Goal: Use online tool/utility: Utilize a website feature to perform a specific function

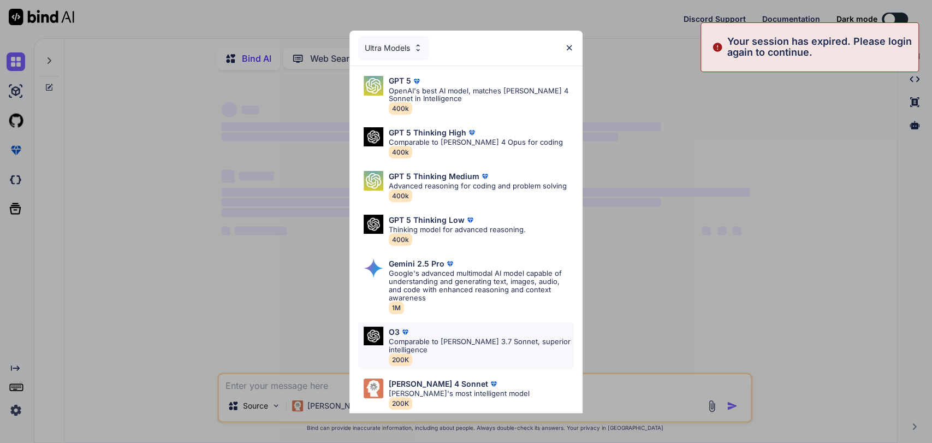
scroll to position [49, 0]
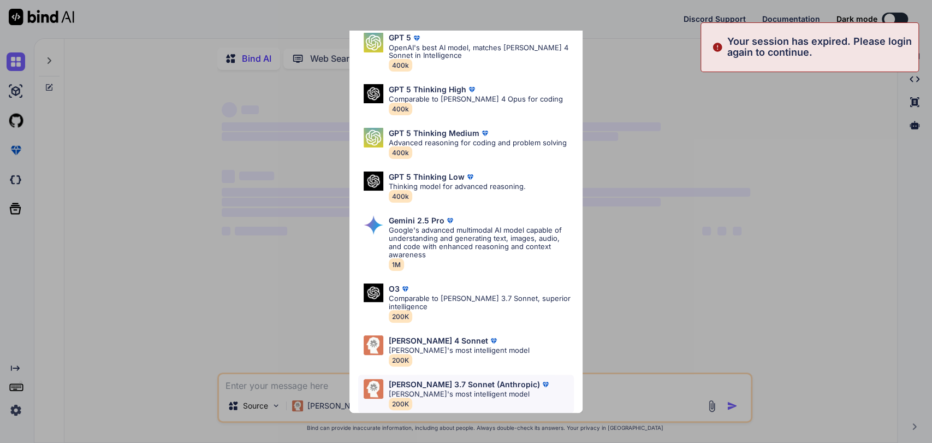
click at [463, 380] on p "[PERSON_NAME] 3.7 Sonnet (Anthropic)" at bounding box center [464, 384] width 151 height 9
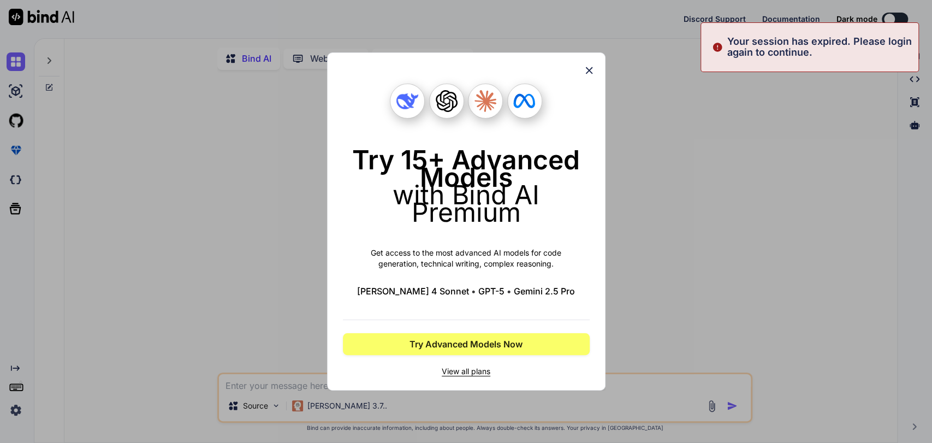
scroll to position [0, 0]
type textarea "x"
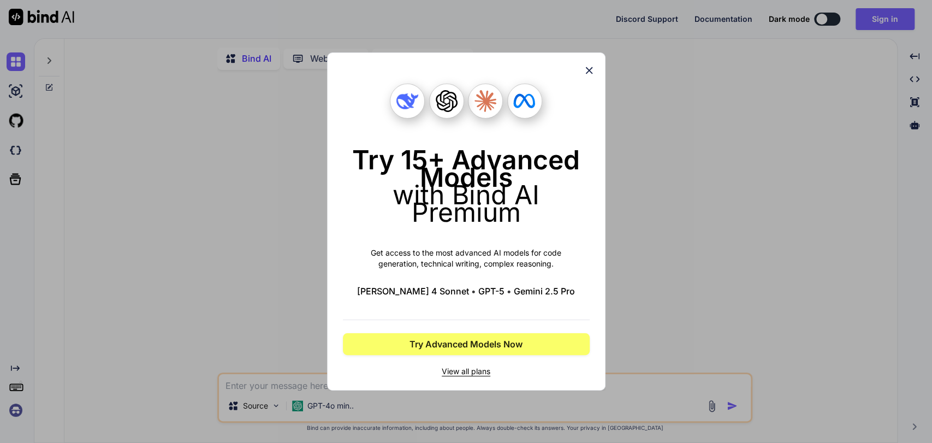
click at [589, 68] on icon at bounding box center [589, 70] width 12 height 12
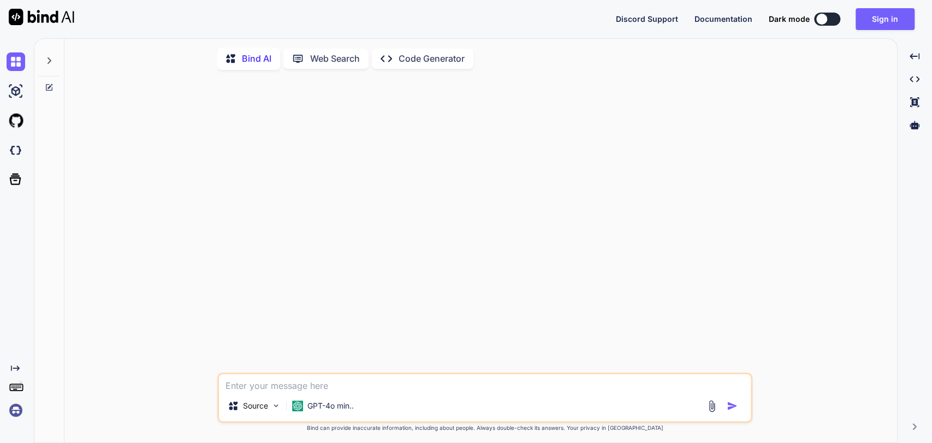
click at [9, 409] on img at bounding box center [16, 410] width 19 height 19
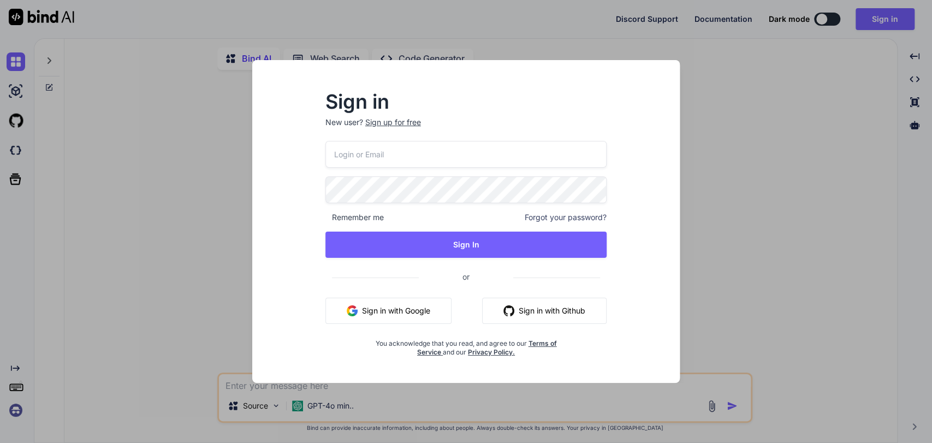
type input "[PERSON_NAME][EMAIL_ADDRESS][PERSON_NAME][DOMAIN_NAME]"
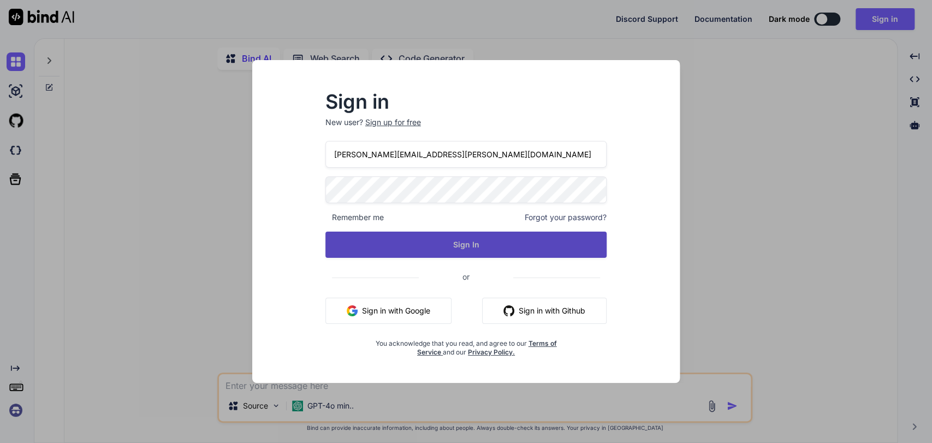
click at [437, 247] on button "Sign In" at bounding box center [466, 244] width 282 height 26
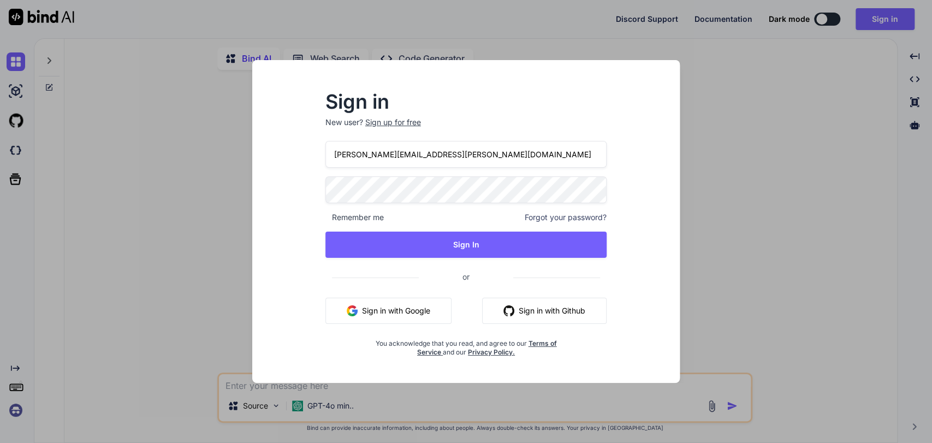
click at [444, 159] on input "[PERSON_NAME][EMAIL_ADDRESS][PERSON_NAME][DOMAIN_NAME]" at bounding box center [466, 154] width 282 height 27
click at [448, 117] on p "New user? Sign up for free" at bounding box center [466, 129] width 282 height 24
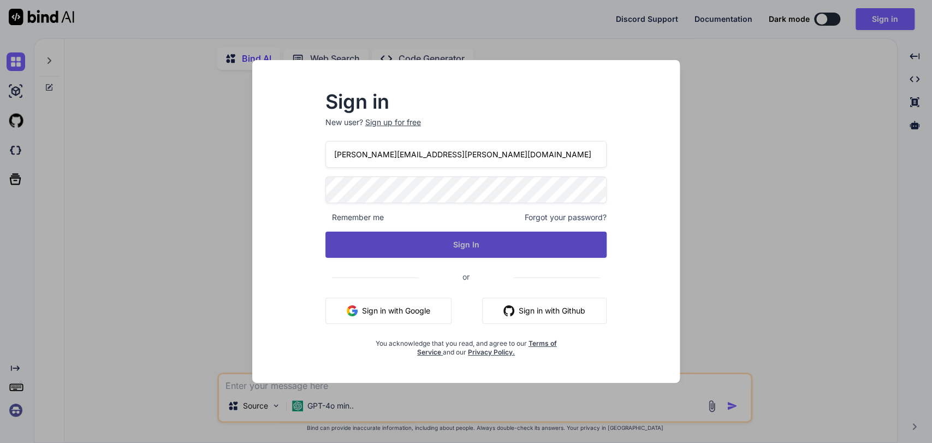
click at [474, 247] on button "Sign In" at bounding box center [466, 244] width 282 height 26
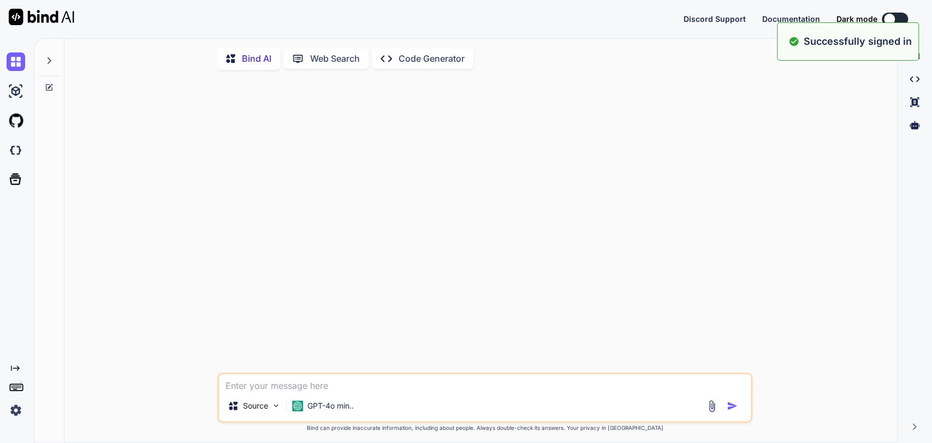
click at [52, 60] on icon at bounding box center [49, 60] width 9 height 9
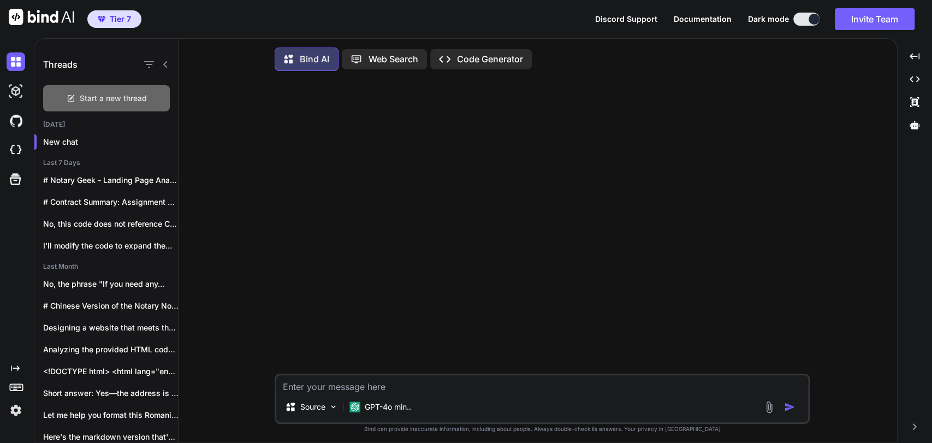
click at [105, 98] on span "Start a new thread" at bounding box center [113, 98] width 67 height 11
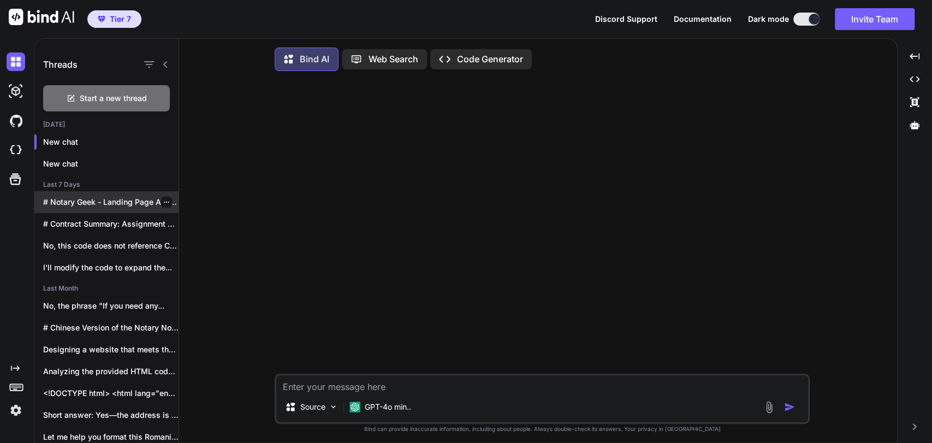
click at [105, 198] on p "# Notary Geek - Landing Page Analysis..." at bounding box center [110, 202] width 135 height 11
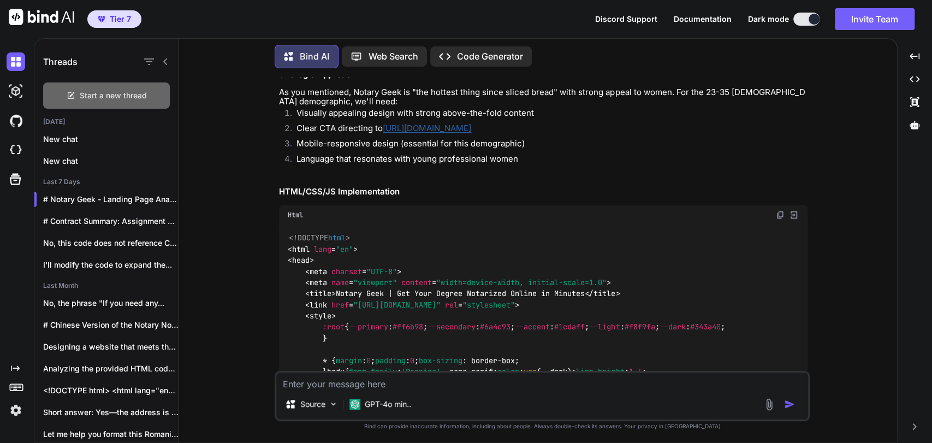
scroll to position [3924, 0]
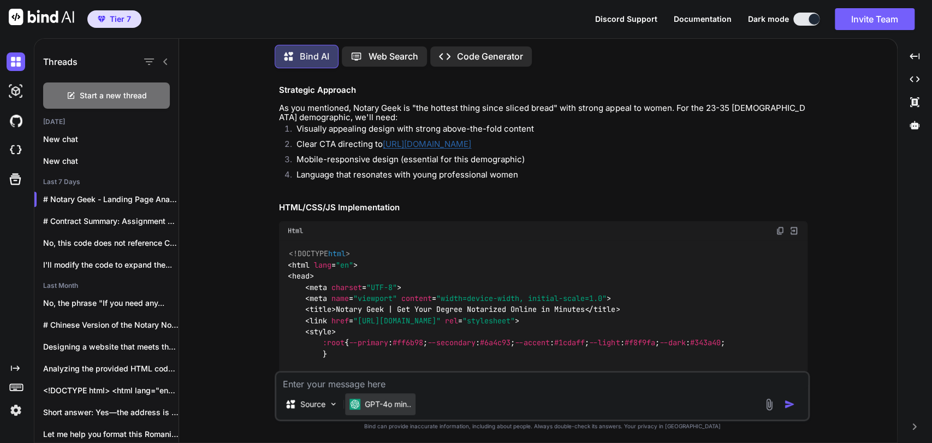
click at [397, 403] on p "GPT-4o min.." at bounding box center [388, 404] width 46 height 11
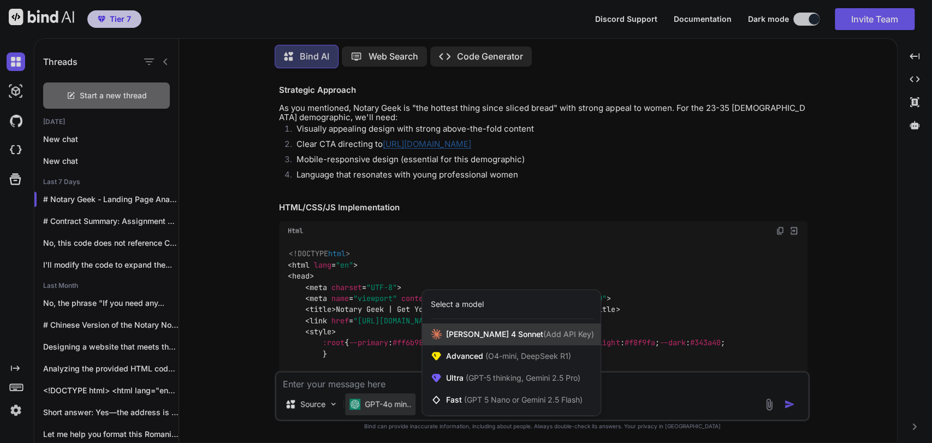
click at [484, 336] on span "[PERSON_NAME] 4 Sonnet (Add API Key)" at bounding box center [520, 334] width 148 height 11
type textarea "x"
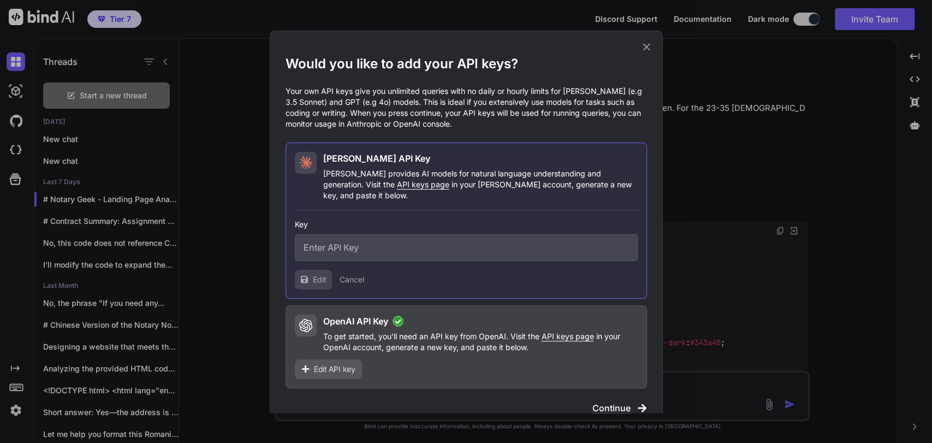
type input "sk-ant-api03-93-ARTUe52ZVnykwGNQWeJGmAAfxd_qHL9zf6AVYuRwD7tBen-U-putAJ6dL98FMuY…"
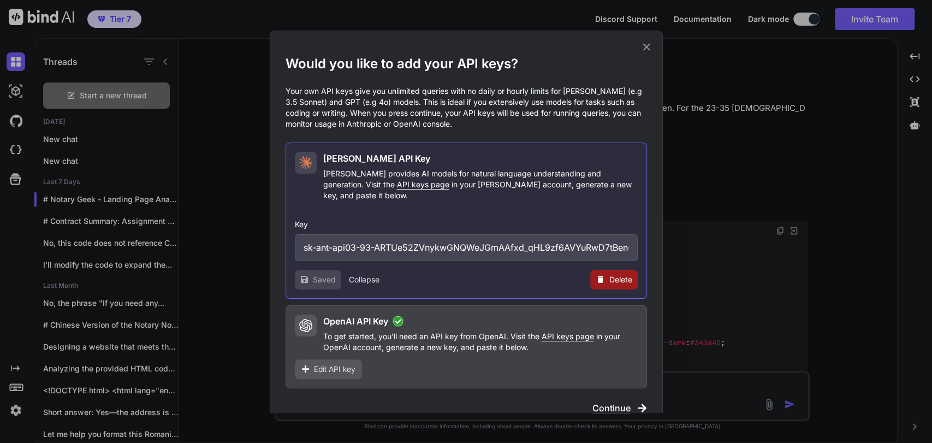
click at [608, 401] on span "Continue" at bounding box center [611, 407] width 38 height 13
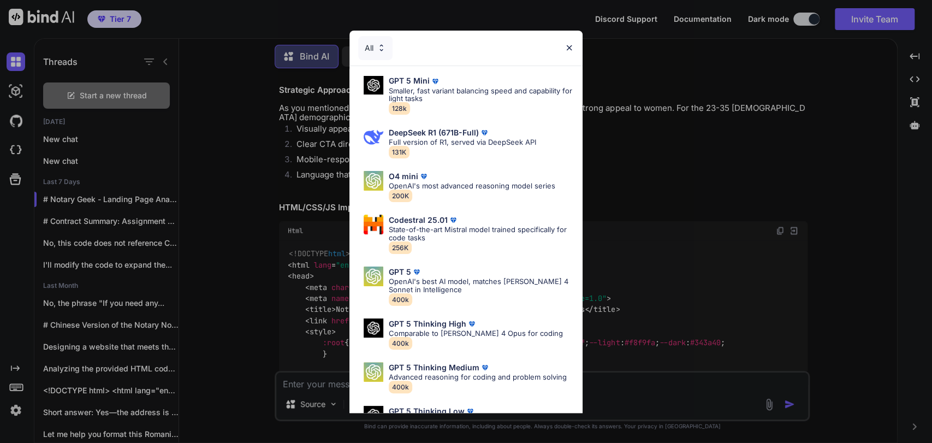
click at [293, 250] on div "All GPT 5 Mini Smaller, fast variant balancing speed and capability for light t…" at bounding box center [466, 221] width 932 height 443
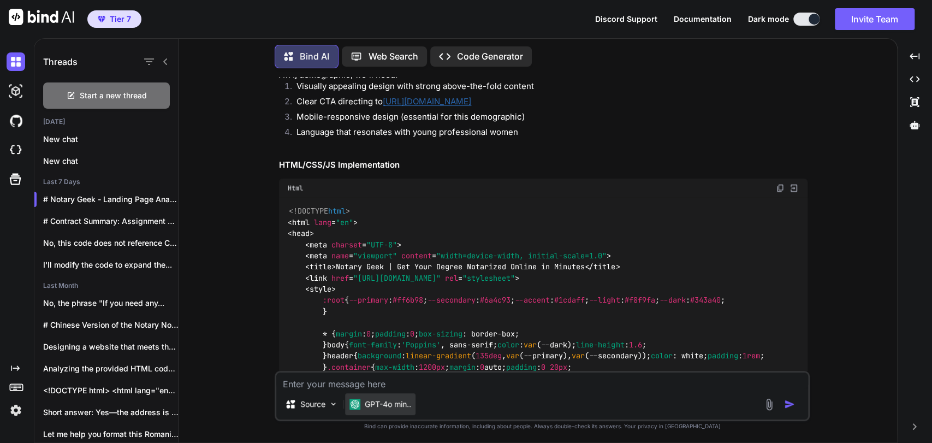
scroll to position [3984, 0]
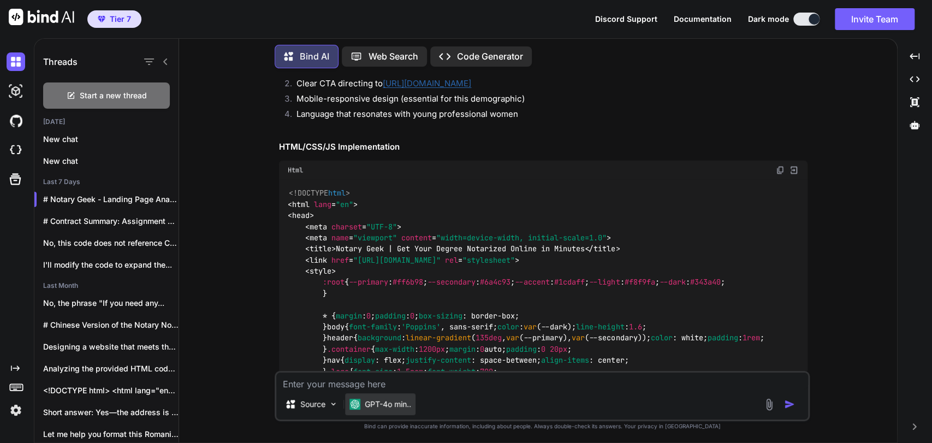
click at [392, 405] on p "GPT-4o min.." at bounding box center [388, 404] width 46 height 11
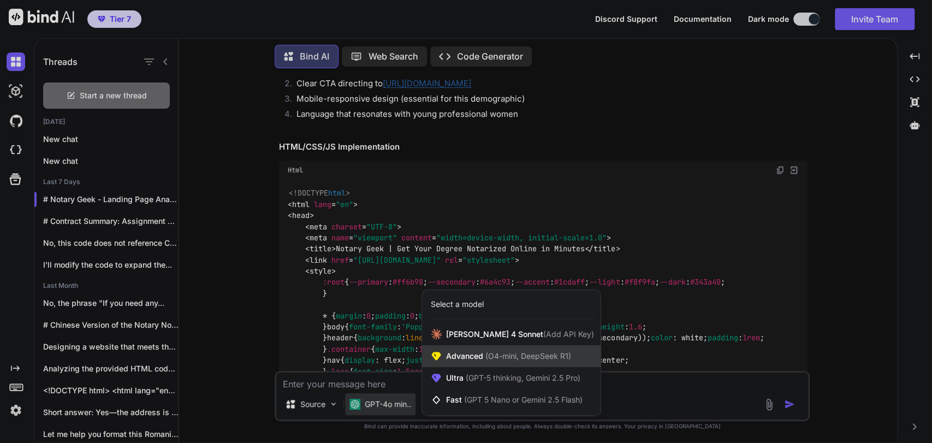
click at [482, 355] on span "Advanced (O4-mini, DeepSeek R1)" at bounding box center [508, 355] width 125 height 11
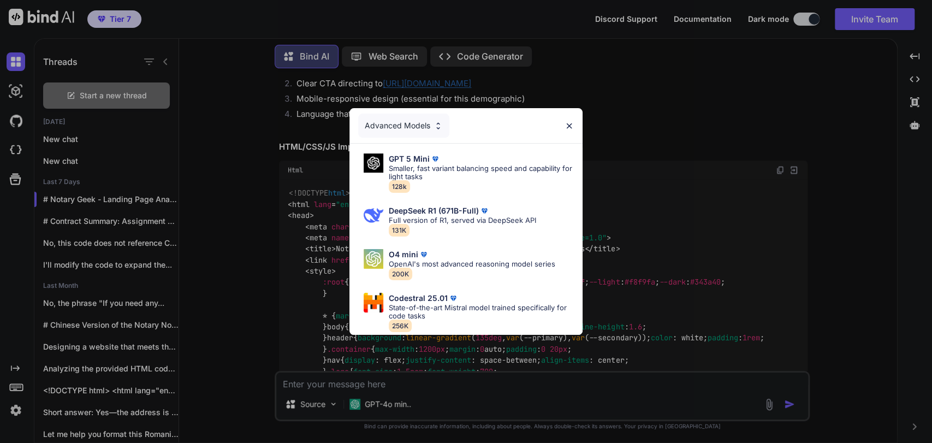
click at [317, 288] on div "Advanced Models GPT 5 Mini Smaller, fast variant balancing speed and capability…" at bounding box center [466, 221] width 932 height 443
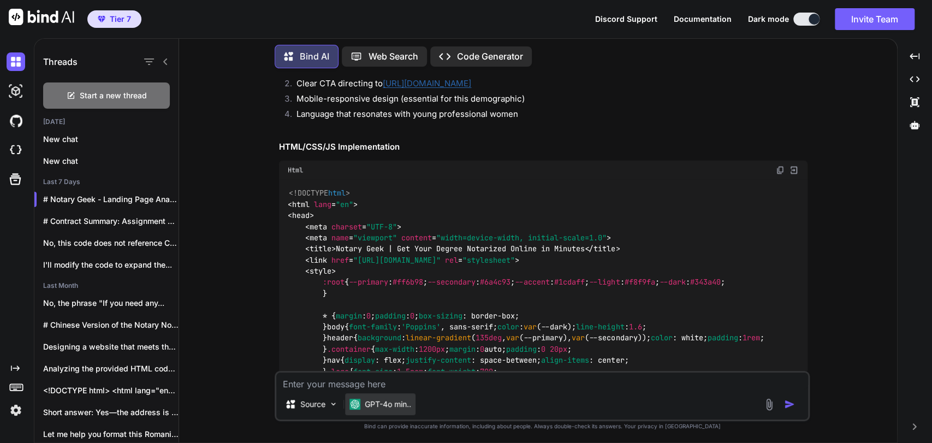
click at [392, 400] on p "GPT-4o min.." at bounding box center [388, 404] width 46 height 11
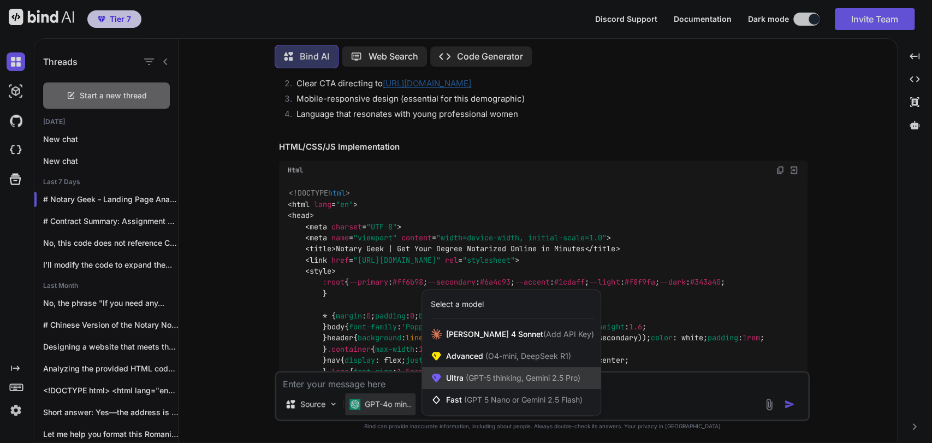
click at [486, 375] on span "(GPT-5 thinking, Gemini 2.5 Pro)" at bounding box center [521, 377] width 117 height 9
type textarea "x"
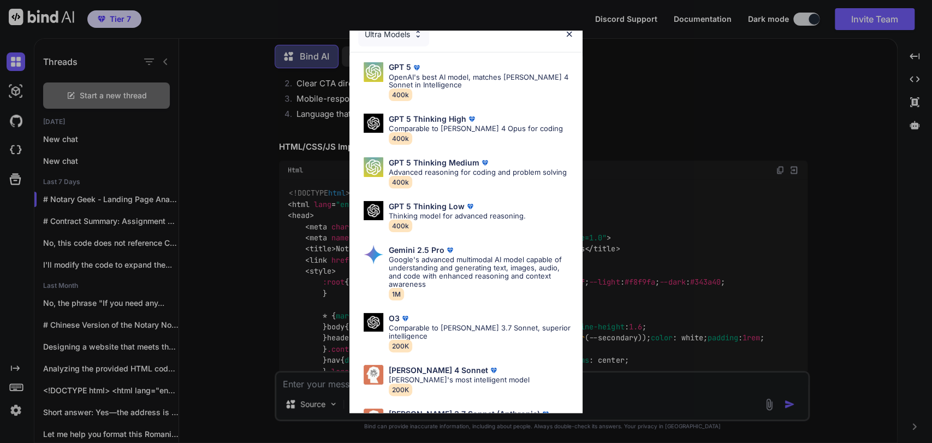
scroll to position [0, 0]
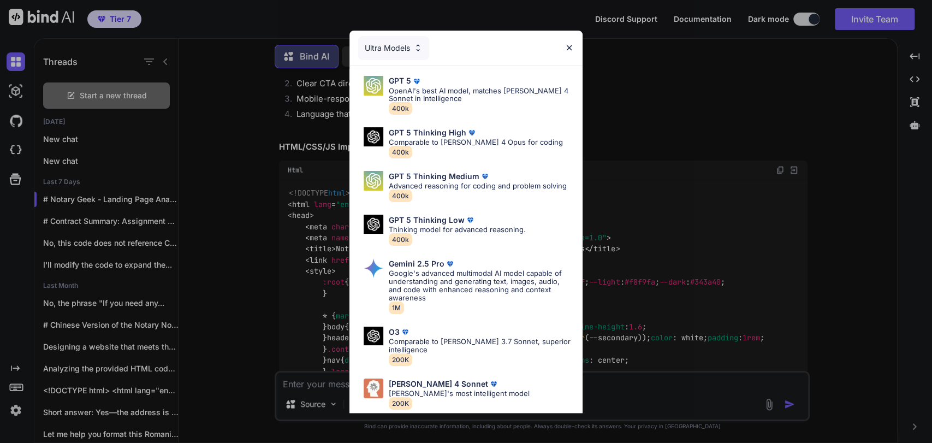
click at [337, 189] on div "Ultra Models GPT 5 OpenAI's best AI model, matches [PERSON_NAME] 4 Sonnet in In…" at bounding box center [466, 221] width 932 height 443
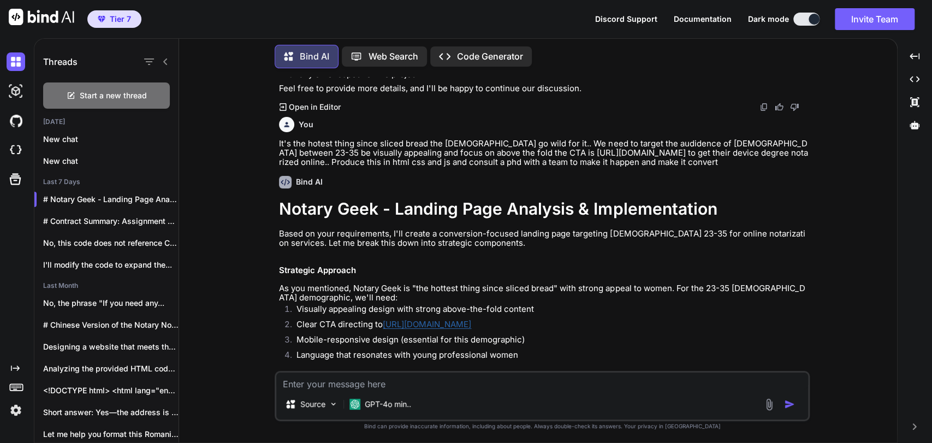
scroll to position [3742, 0]
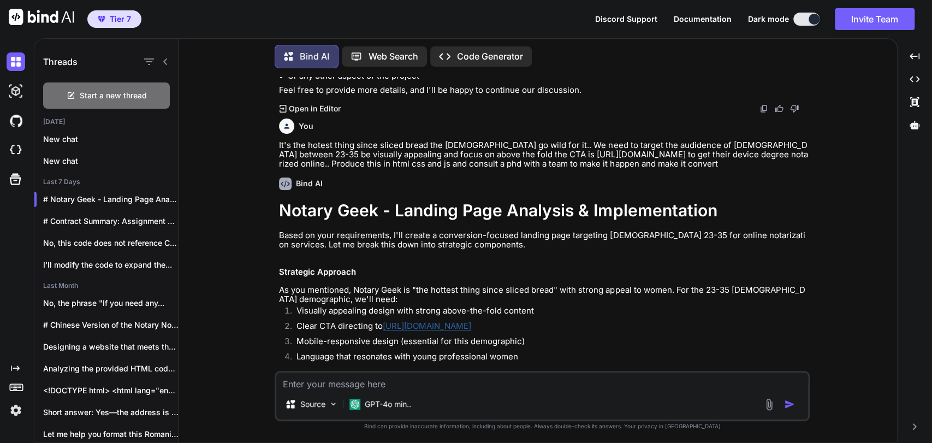
click at [245, 118] on div "You I need a website system for content creation for notary and Apostille I own…" at bounding box center [542, 259] width 709 height 365
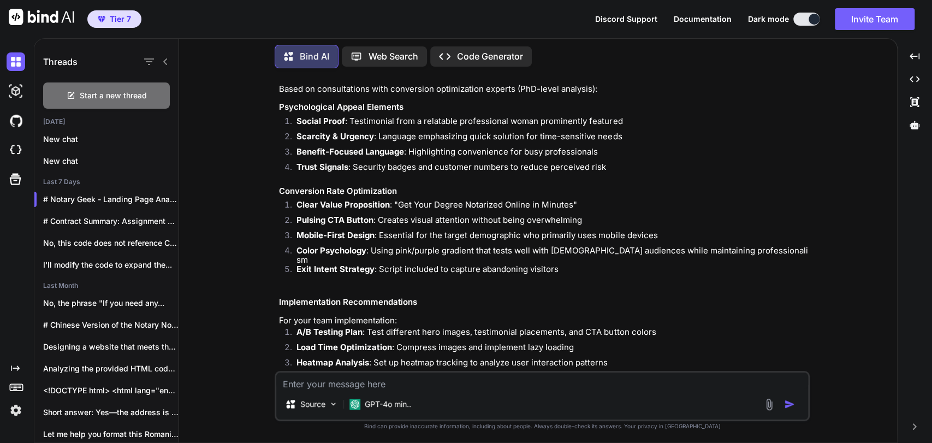
scroll to position [5743, 0]
